Goal: Information Seeking & Learning: Find specific fact

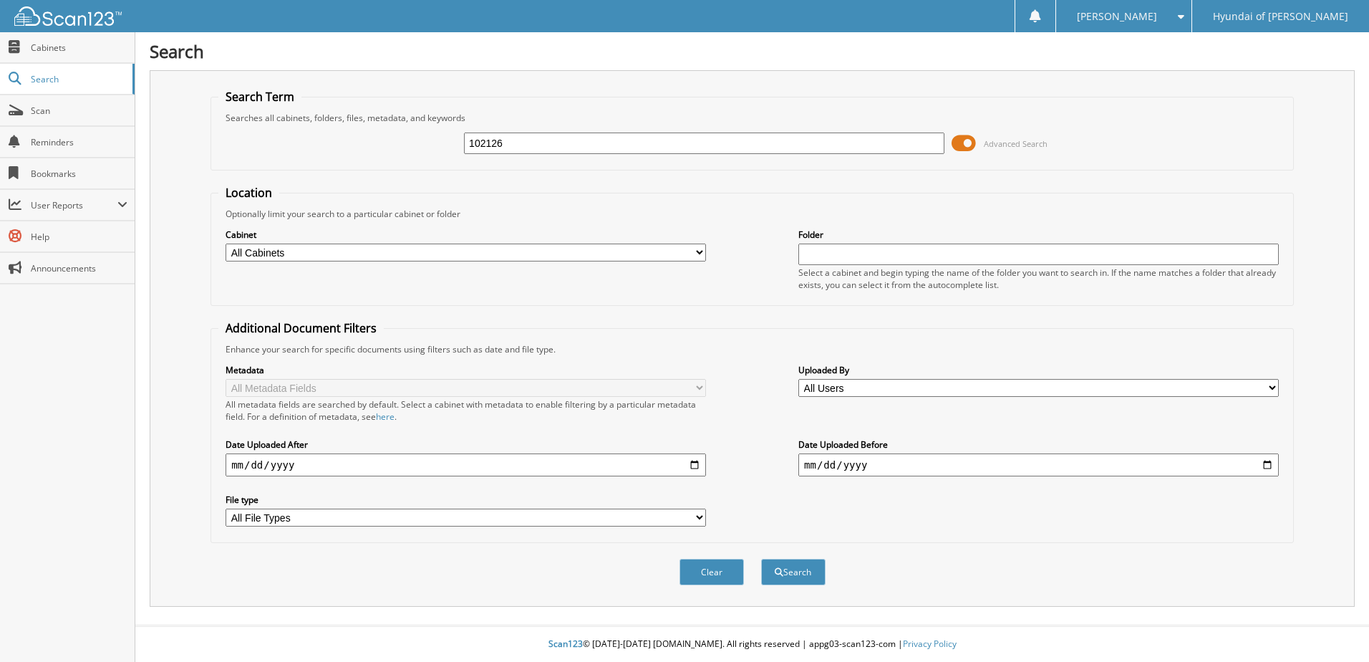
type input "102126"
click at [761, 559] on button "Search" at bounding box center [793, 572] width 64 height 27
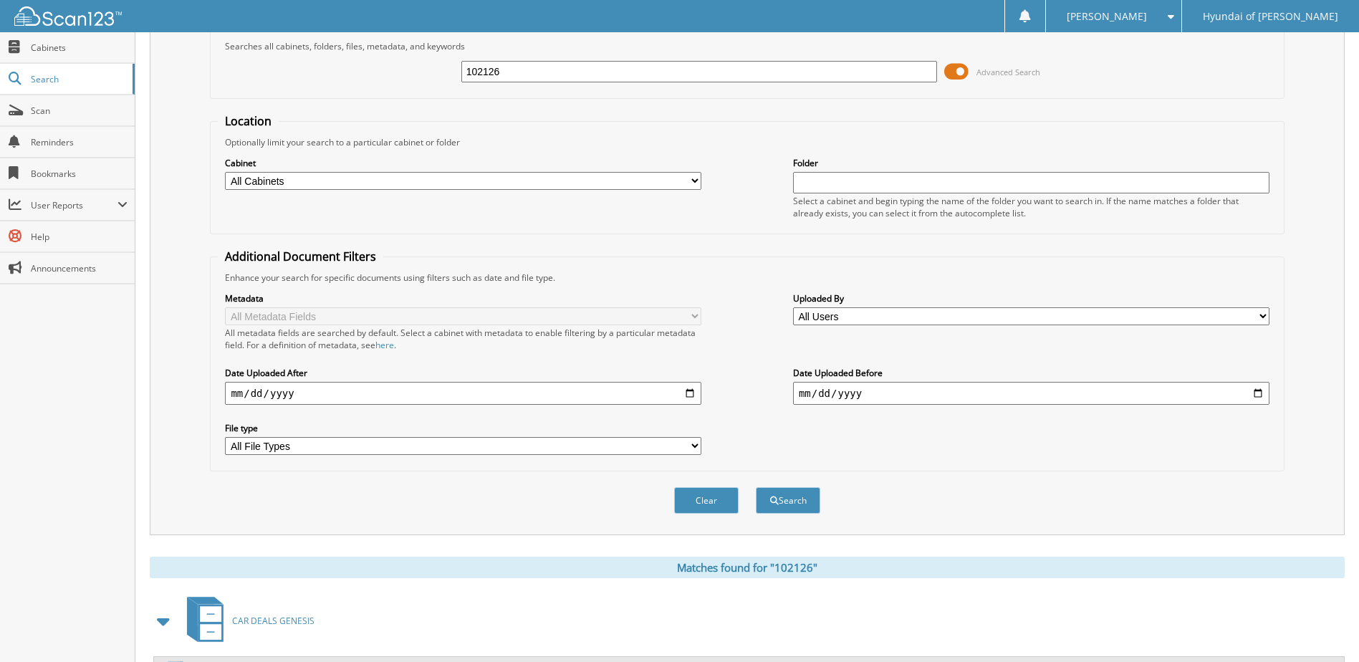
scroll to position [218, 0]
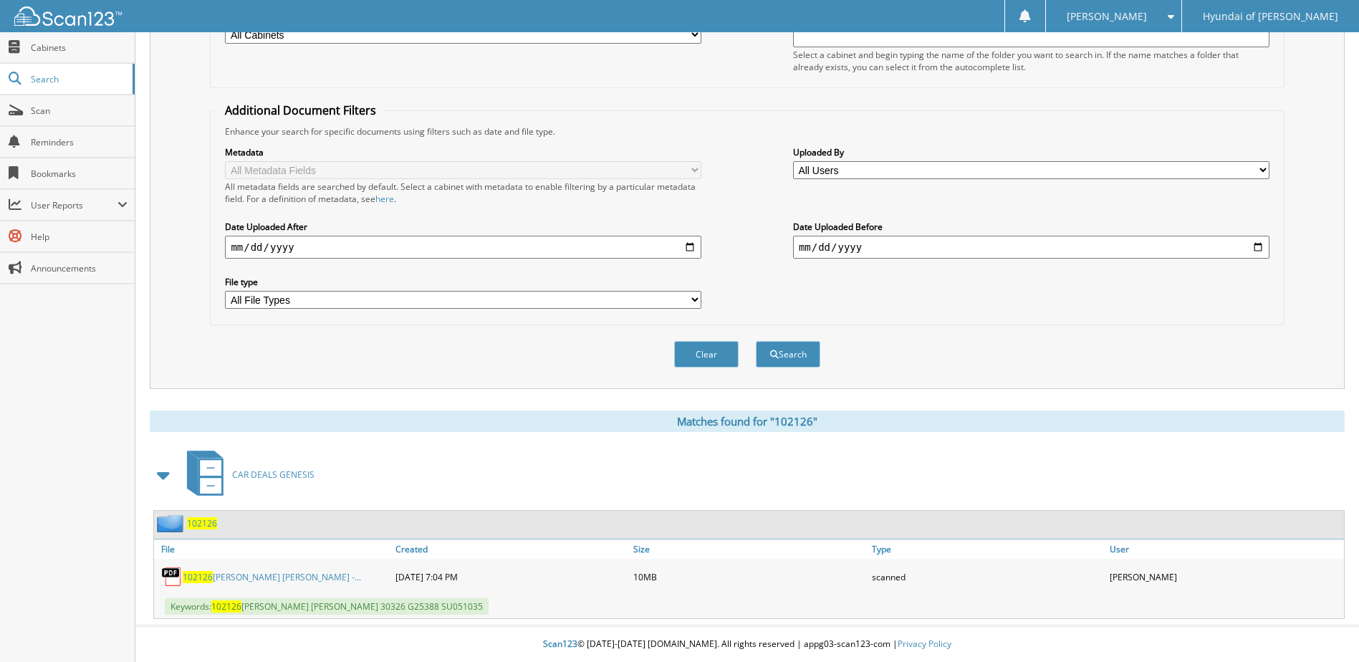
click at [392, 610] on span "Keywords: 102126 [PERSON_NAME] [PERSON_NAME] 30326 G25388 SU051035" at bounding box center [327, 606] width 324 height 16
drag, startPoint x: 485, startPoint y: 607, endPoint x: 216, endPoint y: 612, distance: 269.3
click at [216, 612] on span "Keywords: 102126 [PERSON_NAME] [PERSON_NAME] 30326 G25388 SU051035" at bounding box center [327, 606] width 324 height 16
copy span "102126 [PERSON_NAME] [PERSON_NAME] 30326 G25388 SU051035"
click at [59, 115] on span "Scan" at bounding box center [79, 111] width 97 height 12
